Goal: Information Seeking & Learning: Learn about a topic

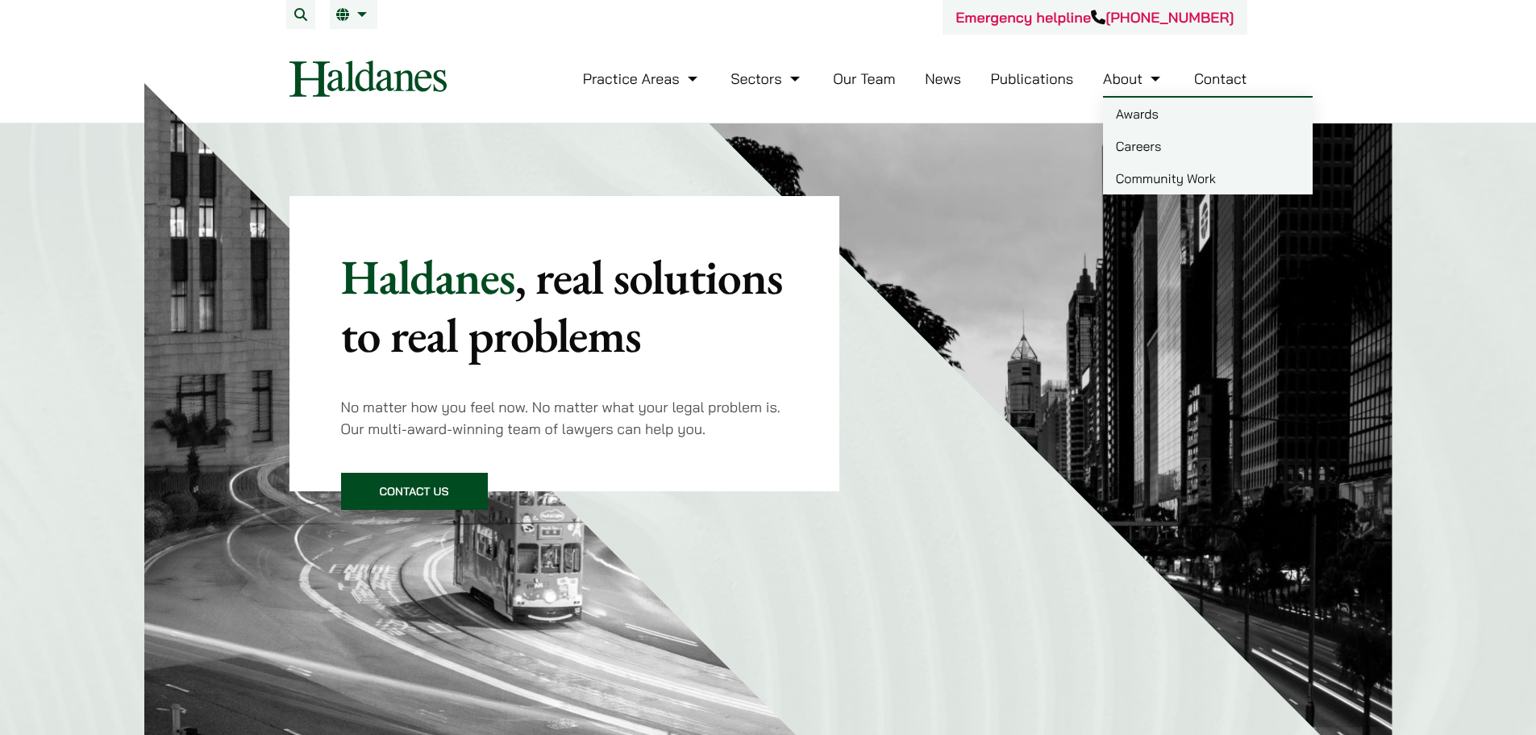
click at [1069, 82] on link "Publications" at bounding box center [1032, 78] width 83 height 19
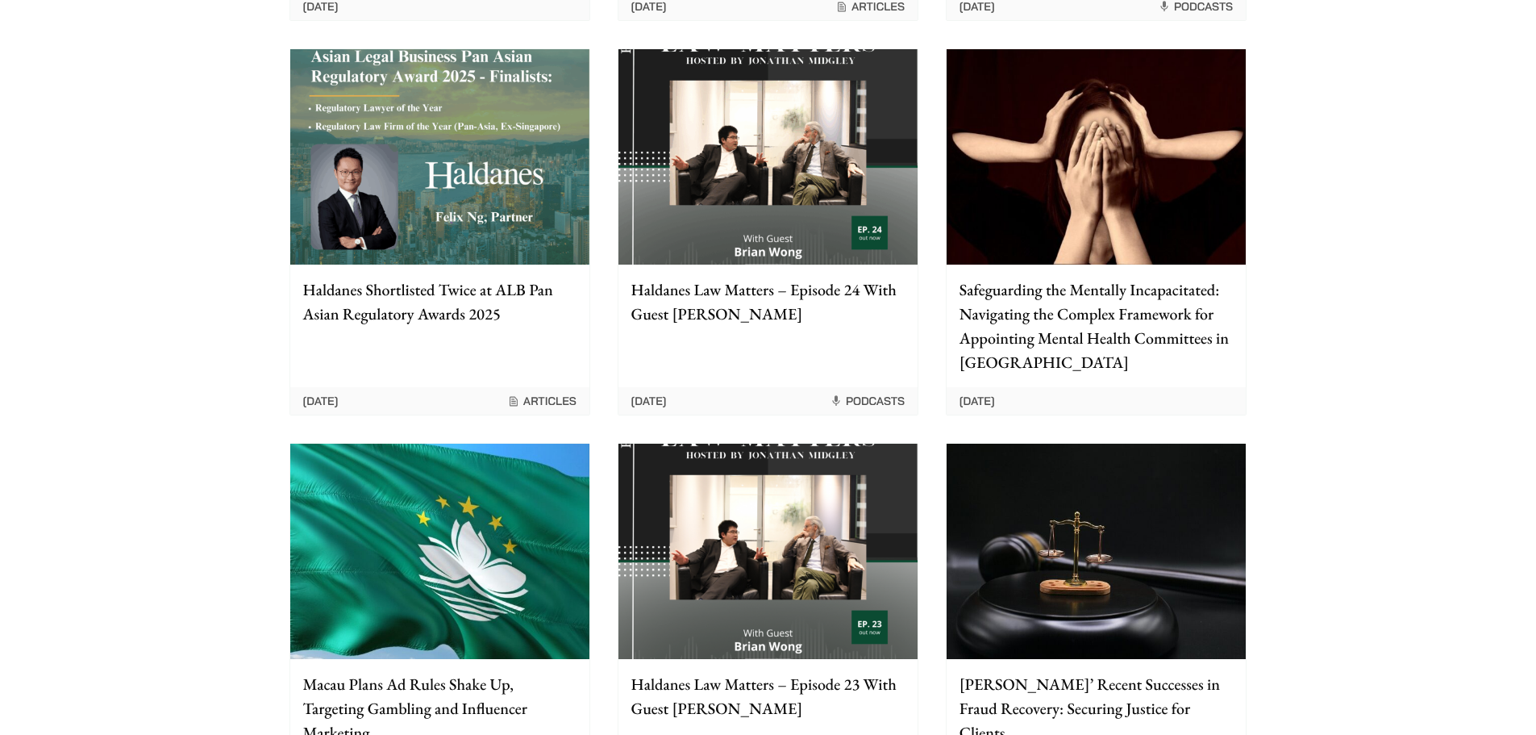
scroll to position [887, 0]
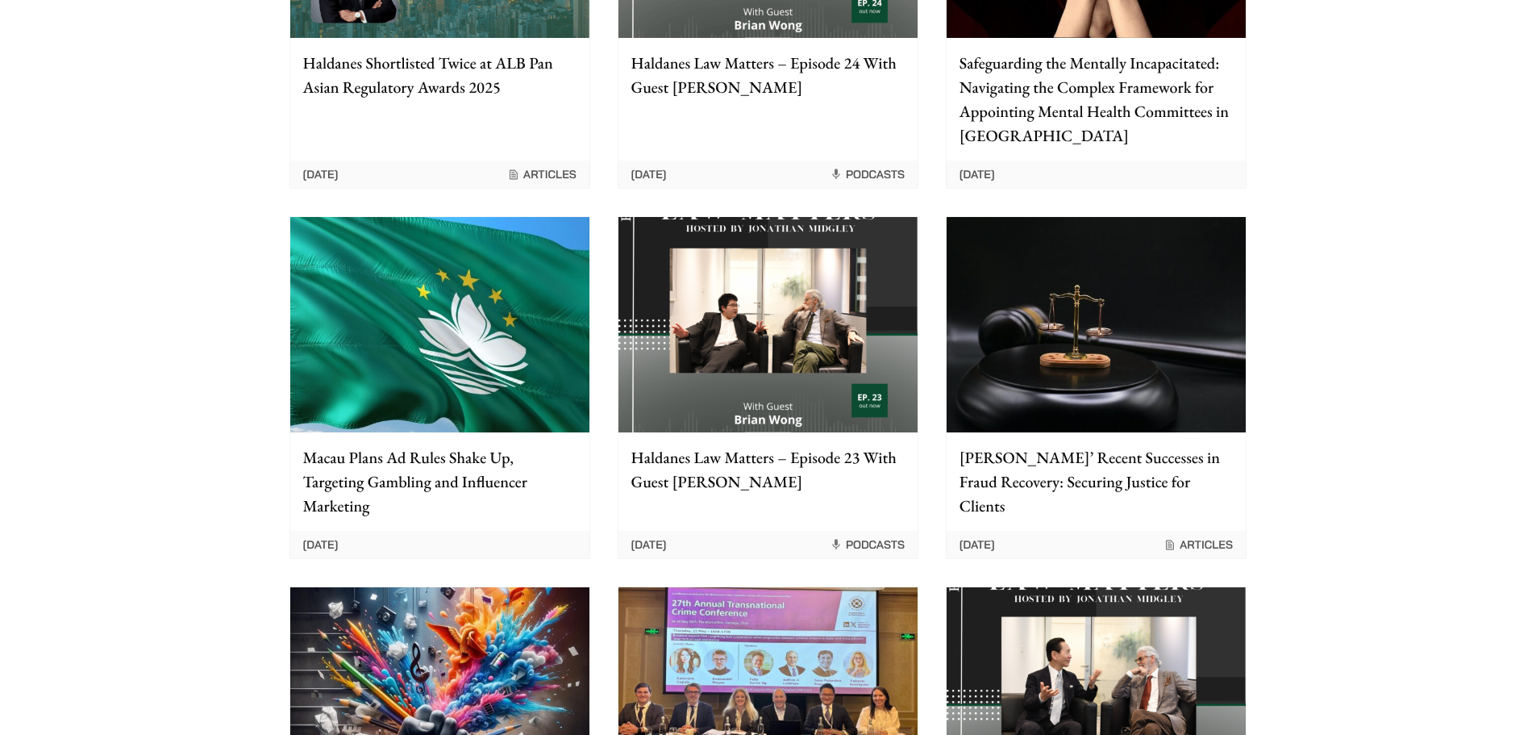
click at [467, 511] on p "Macau Plans Ad Rules Shake Up, Targeting Gambling and Influencer Marketing" at bounding box center [439, 481] width 273 height 73
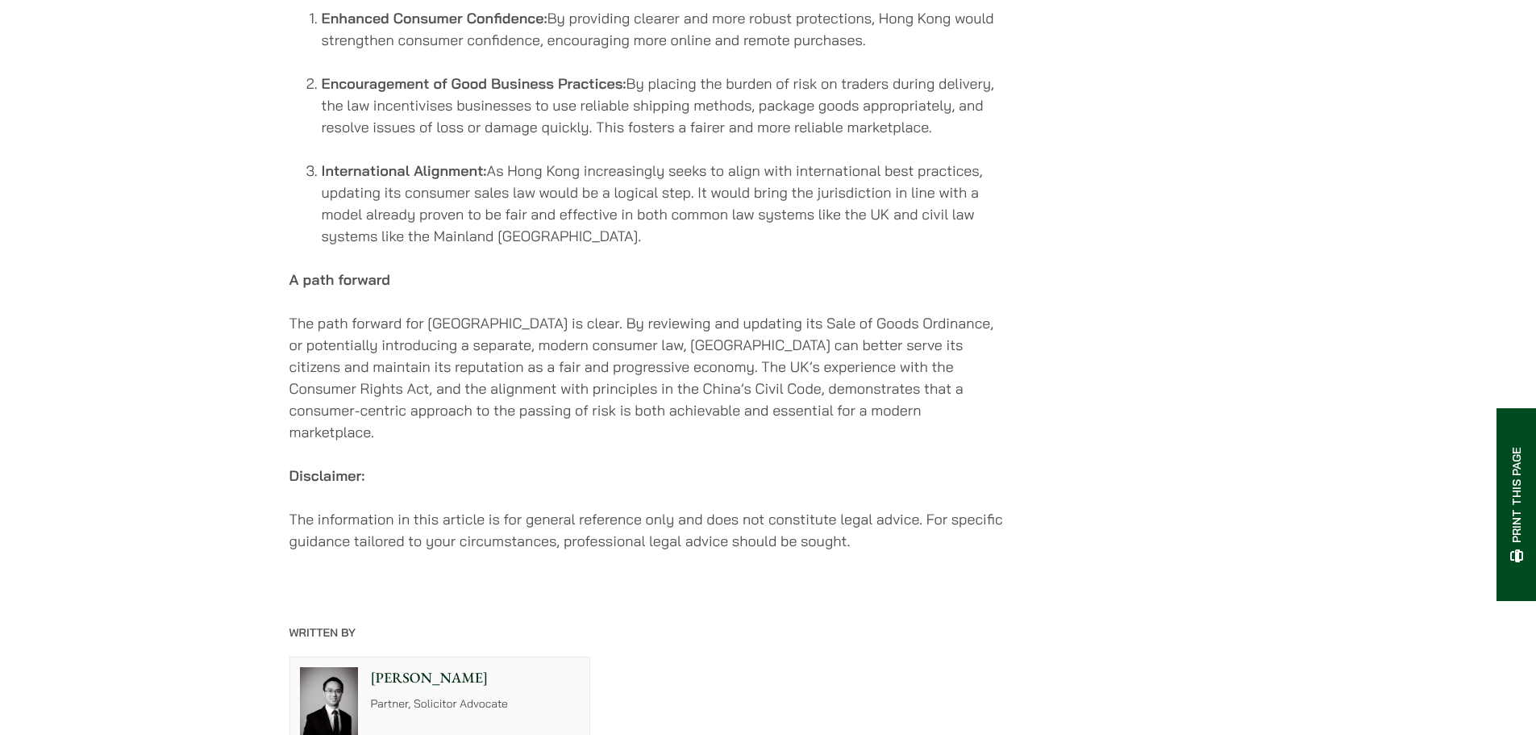
scroll to position [2096, 0]
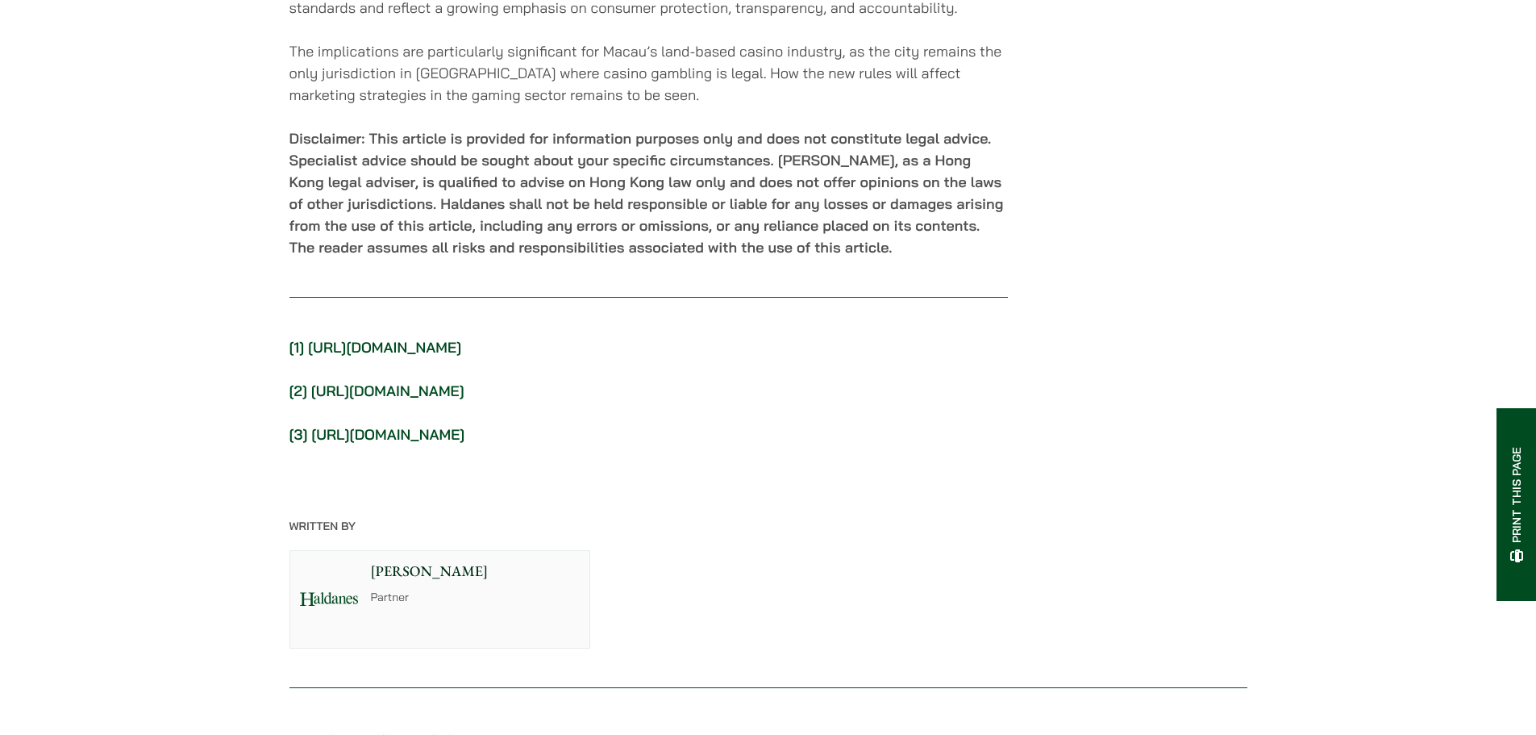
scroll to position [2903, 0]
